Goal: Information Seeking & Learning: Learn about a topic

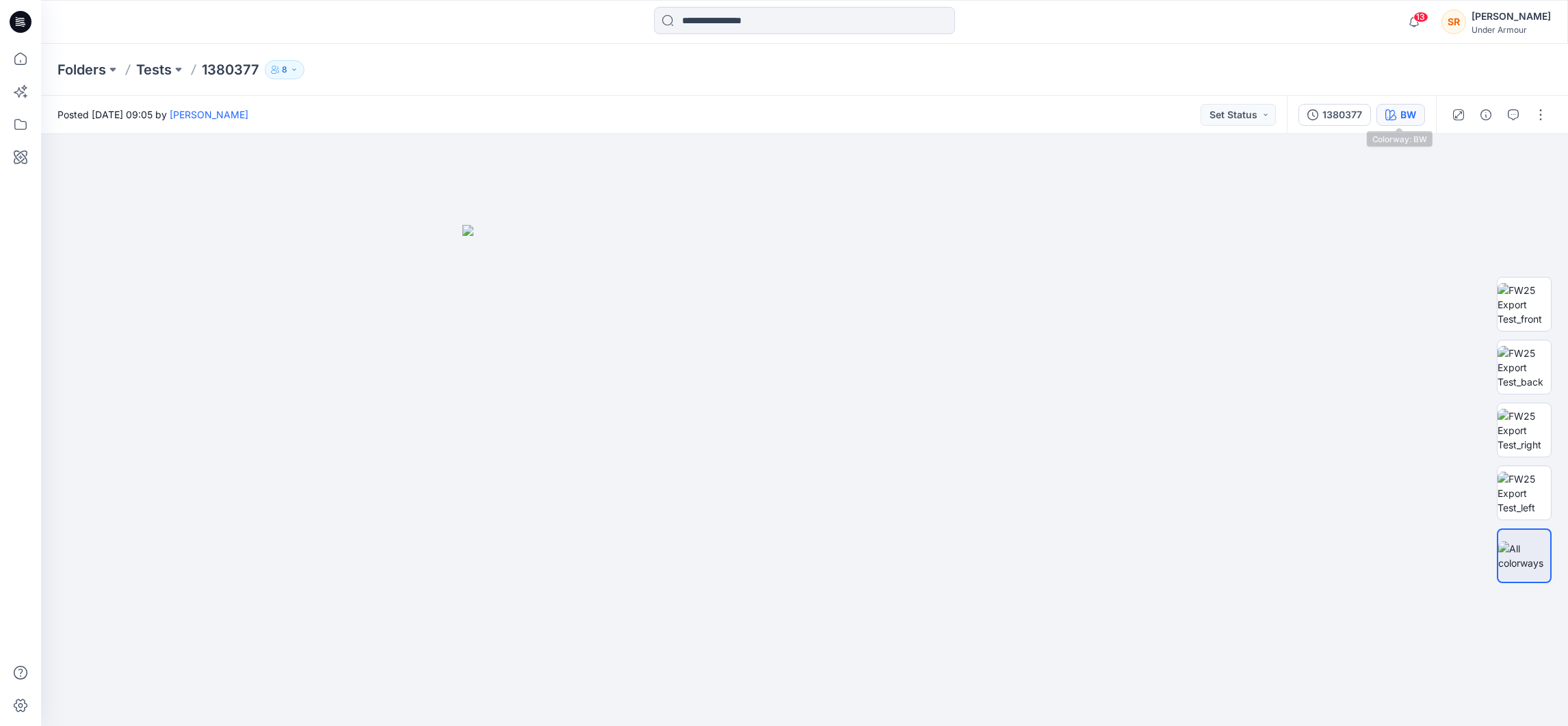
click at [1396, 110] on button "BW" at bounding box center [1400, 115] width 48 height 22
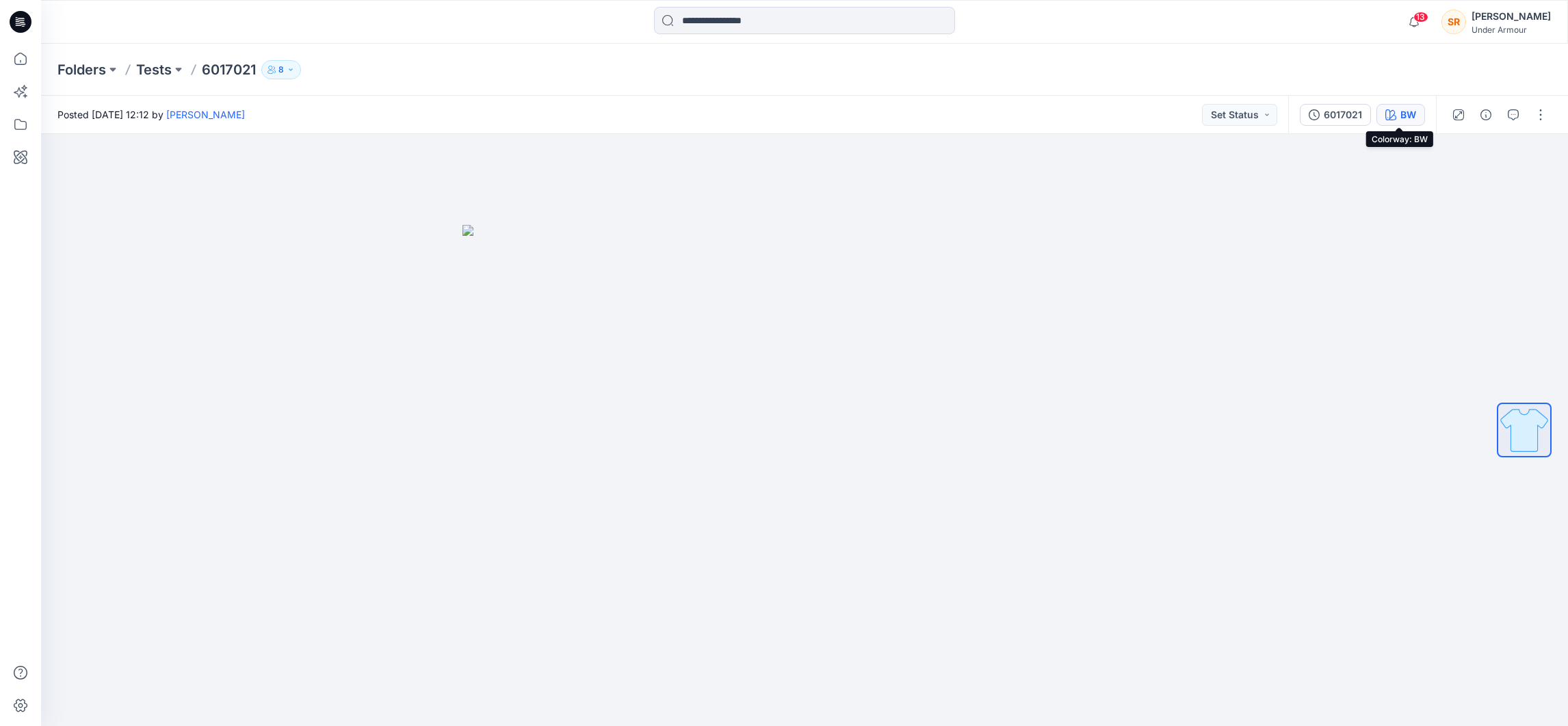
click at [1416, 112] on button "BW" at bounding box center [1400, 115] width 48 height 22
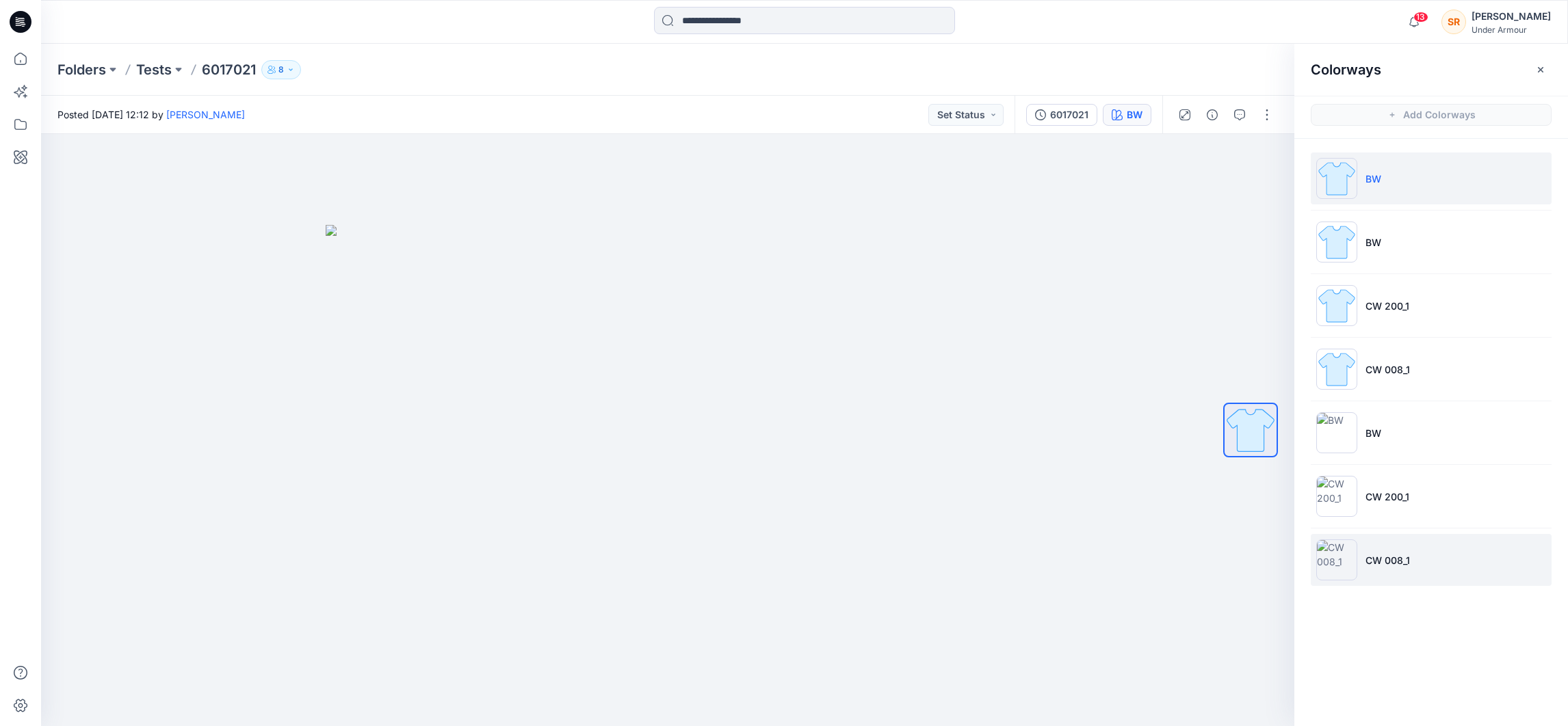
click at [1429, 544] on li "CW 008_1" at bounding box center [1431, 559] width 241 height 52
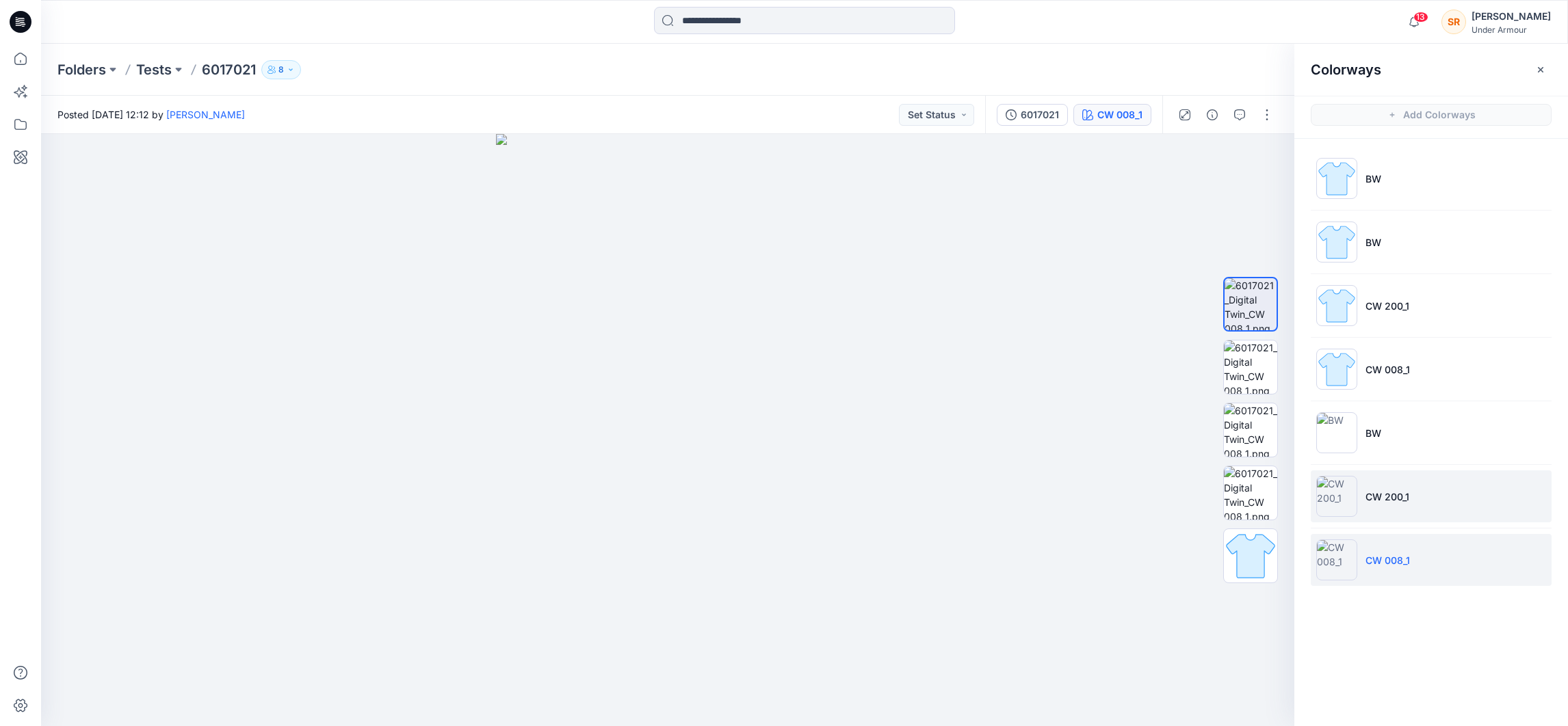
click at [1423, 512] on li "CW 200_1" at bounding box center [1431, 496] width 241 height 52
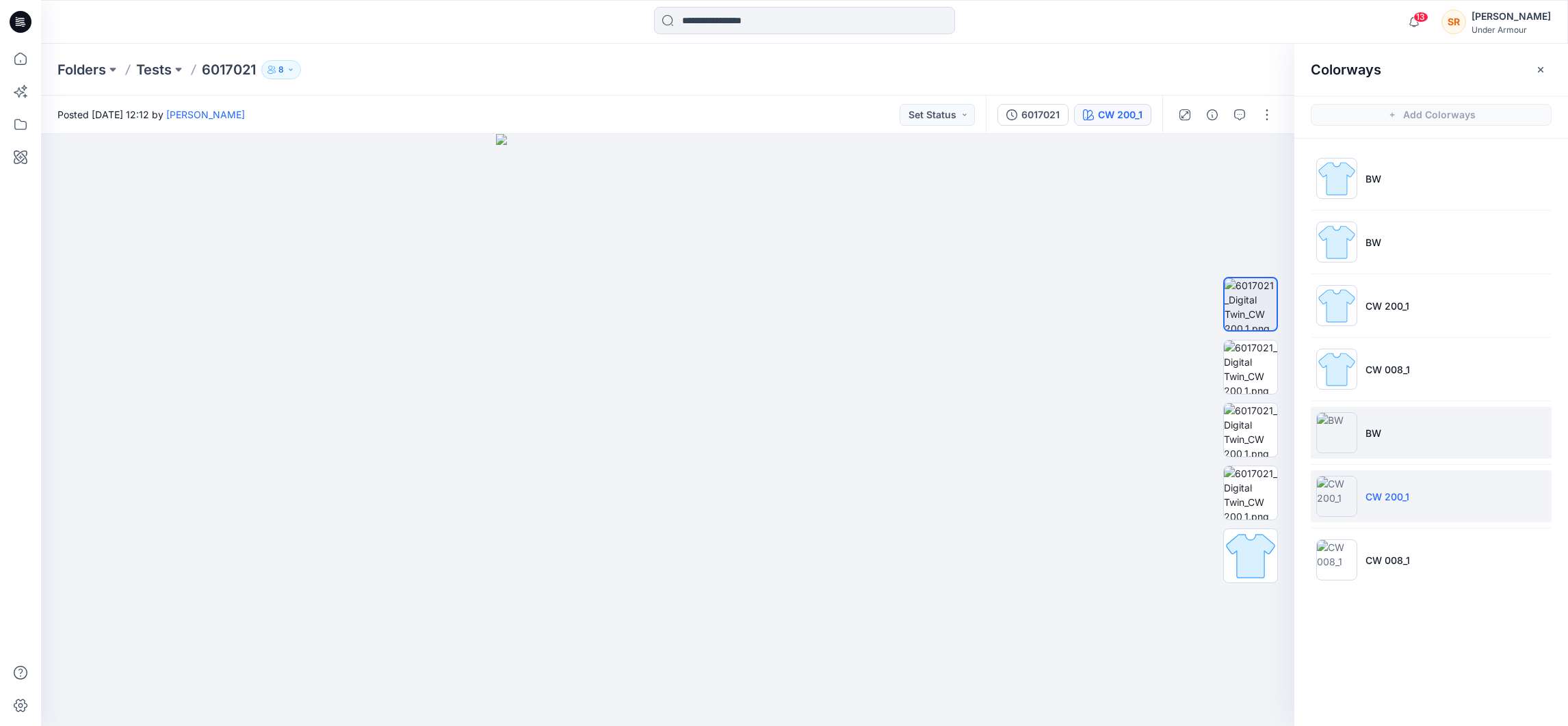
click at [1407, 446] on li "BW" at bounding box center [1431, 432] width 241 height 52
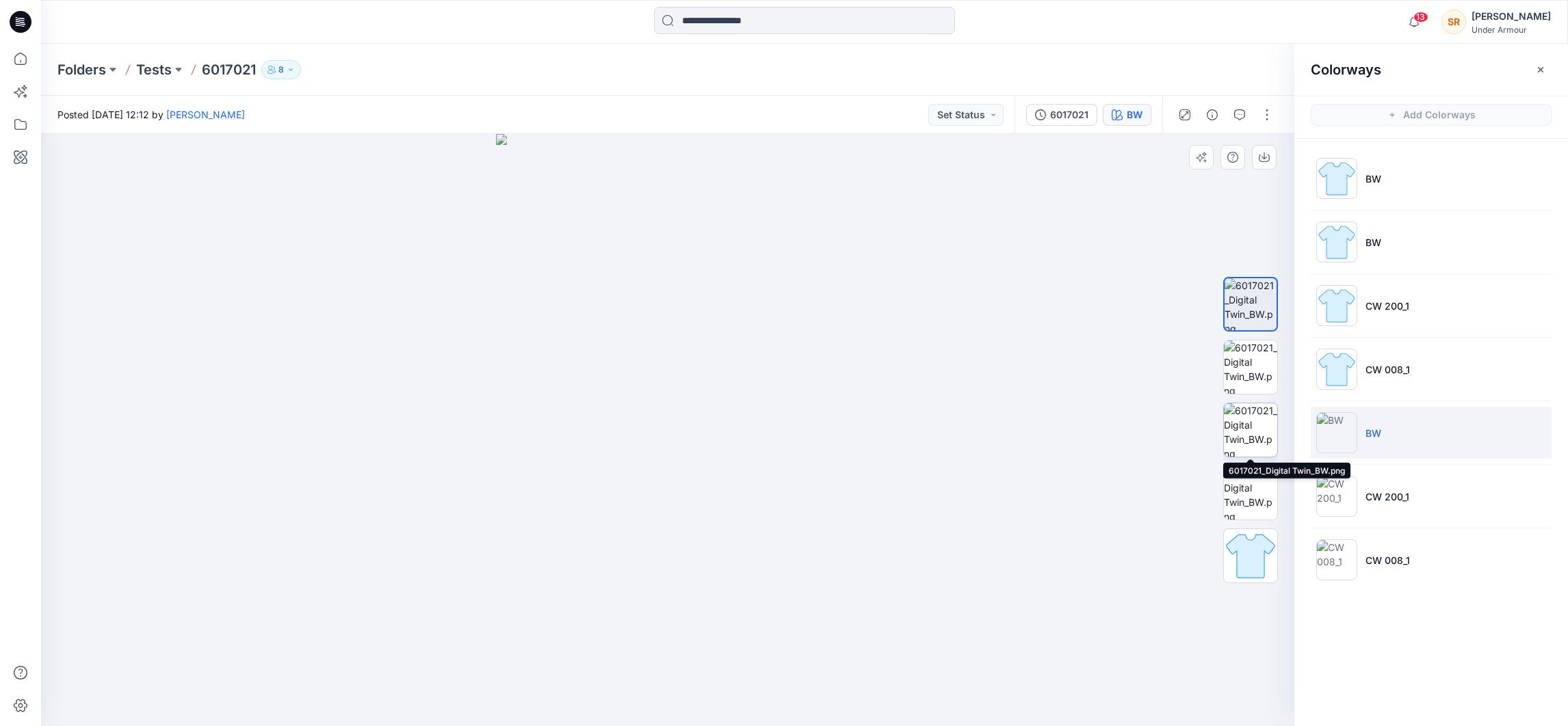
click at [1233, 442] on img at bounding box center [1250, 430] width 53 height 53
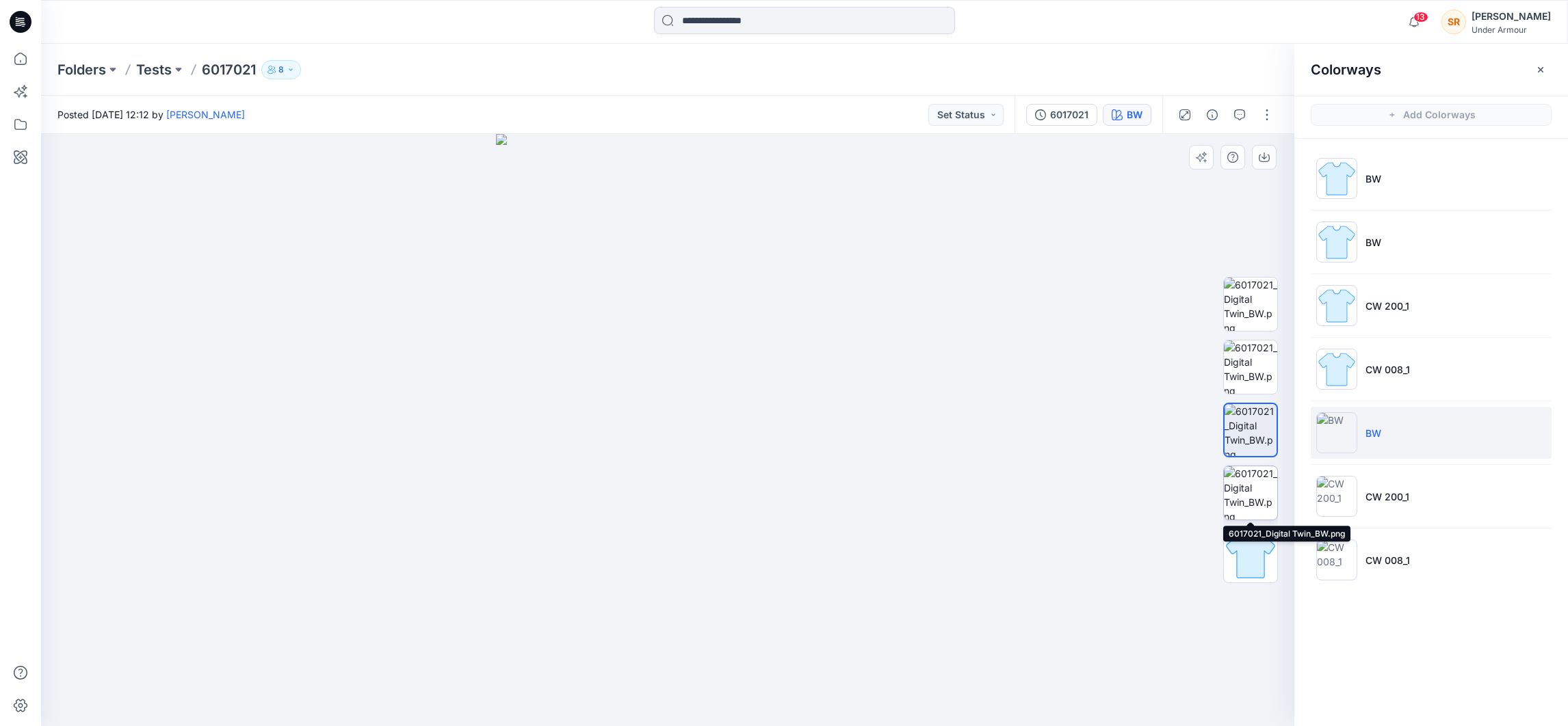
click at [1244, 493] on img at bounding box center [1250, 492] width 53 height 53
click at [1247, 380] on img at bounding box center [1250, 367] width 53 height 53
